Goal: Transaction & Acquisition: Book appointment/travel/reservation

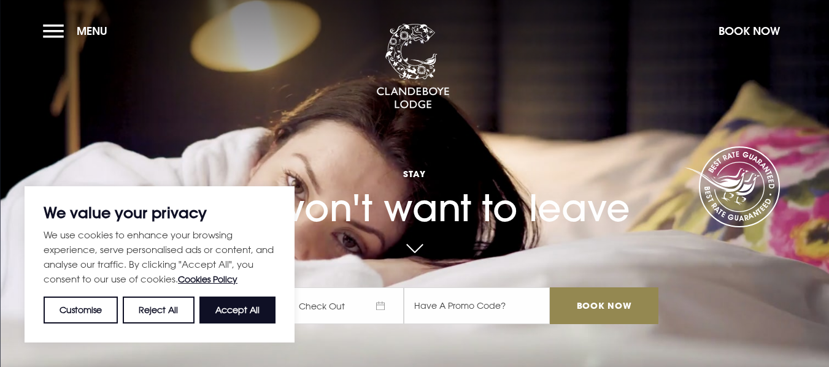
click at [466, 115] on div "Stay You won't want to leave Check In Check Out Mon Tue Wed Thur Fri Sat Sun Mo…" at bounding box center [414, 188] width 502 height 297
click at [267, 310] on button "Accept All" at bounding box center [237, 310] width 76 height 27
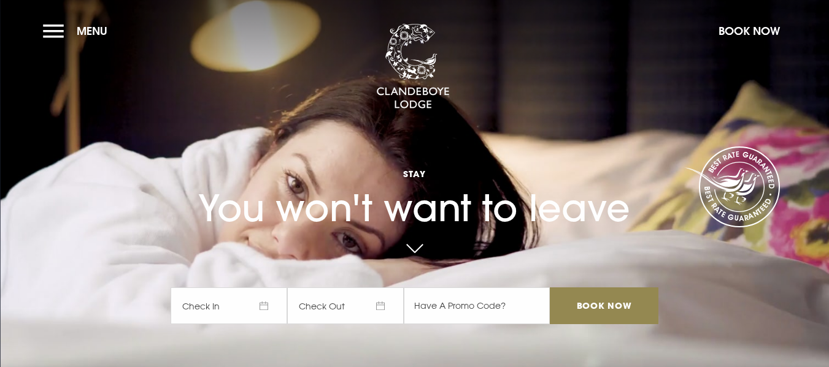
checkbox input "true"
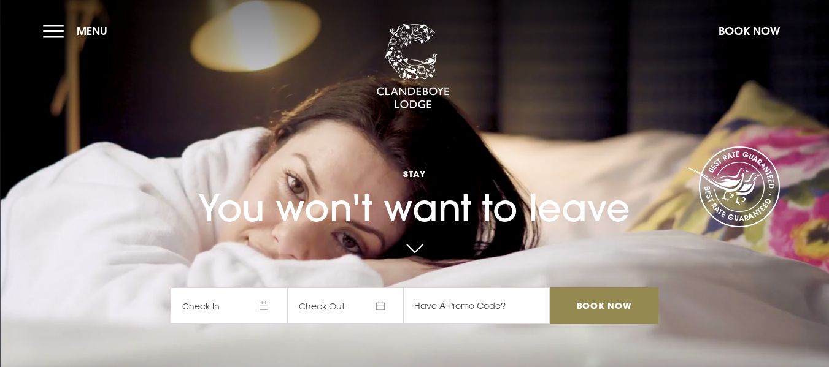
click at [252, 308] on span "Check In" at bounding box center [228, 306] width 117 height 37
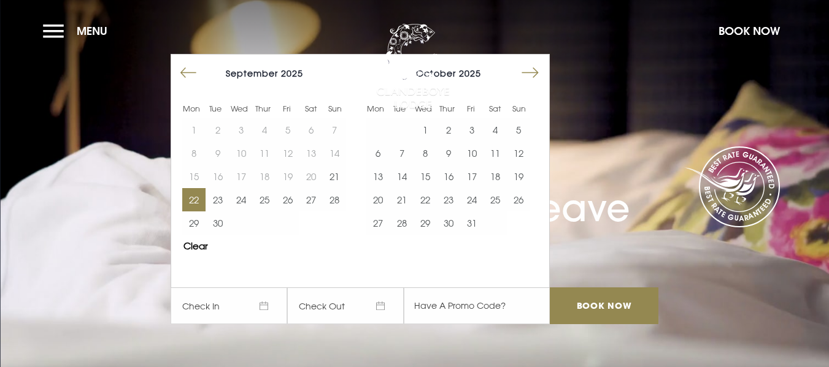
click at [202, 201] on button "22" at bounding box center [193, 199] width 23 height 23
click at [346, 312] on span "[DATE]" at bounding box center [345, 306] width 117 height 37
click at [219, 197] on button "23" at bounding box center [216, 199] width 23 height 23
click at [540, 68] on button "Move forward to switch to the next month." at bounding box center [529, 72] width 23 height 23
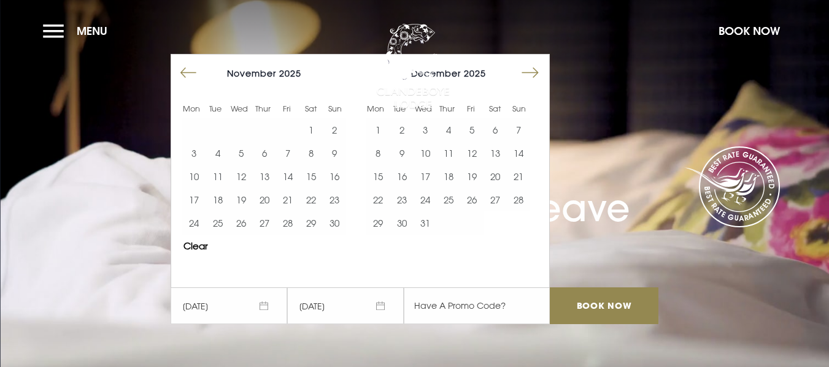
click at [540, 68] on button "Move forward to switch to the next month." at bounding box center [529, 72] width 23 height 23
click at [540, 67] on button "Move forward to switch to the next month." at bounding box center [529, 72] width 23 height 23
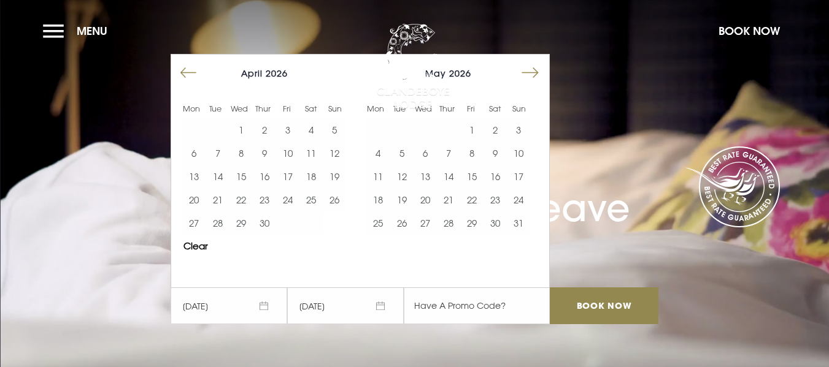
click at [540, 67] on button "Move forward to switch to the next month." at bounding box center [529, 72] width 23 height 23
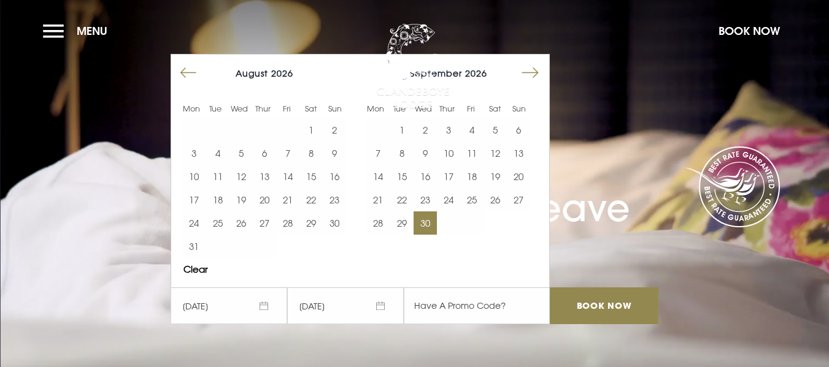
click at [431, 220] on button "30" at bounding box center [424, 223] width 23 height 23
click at [591, 304] on input "Book Now" at bounding box center [604, 306] width 108 height 37
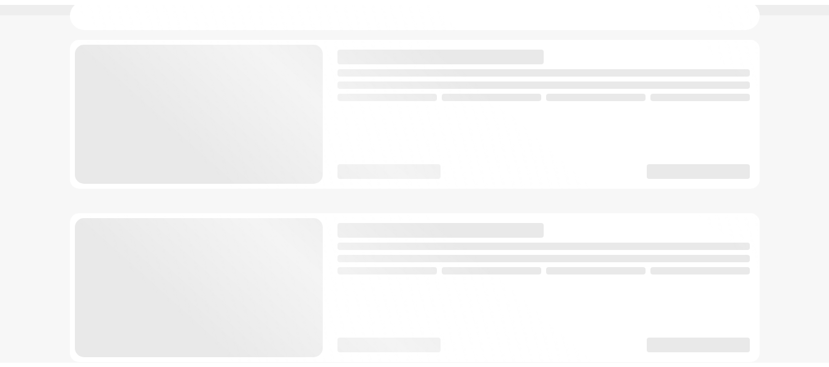
scroll to position [61, 0]
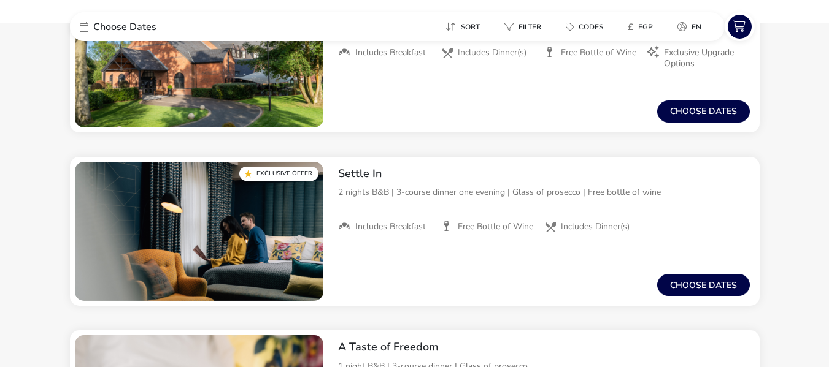
scroll to position [368, 0]
